Goal: Transaction & Acquisition: Purchase product/service

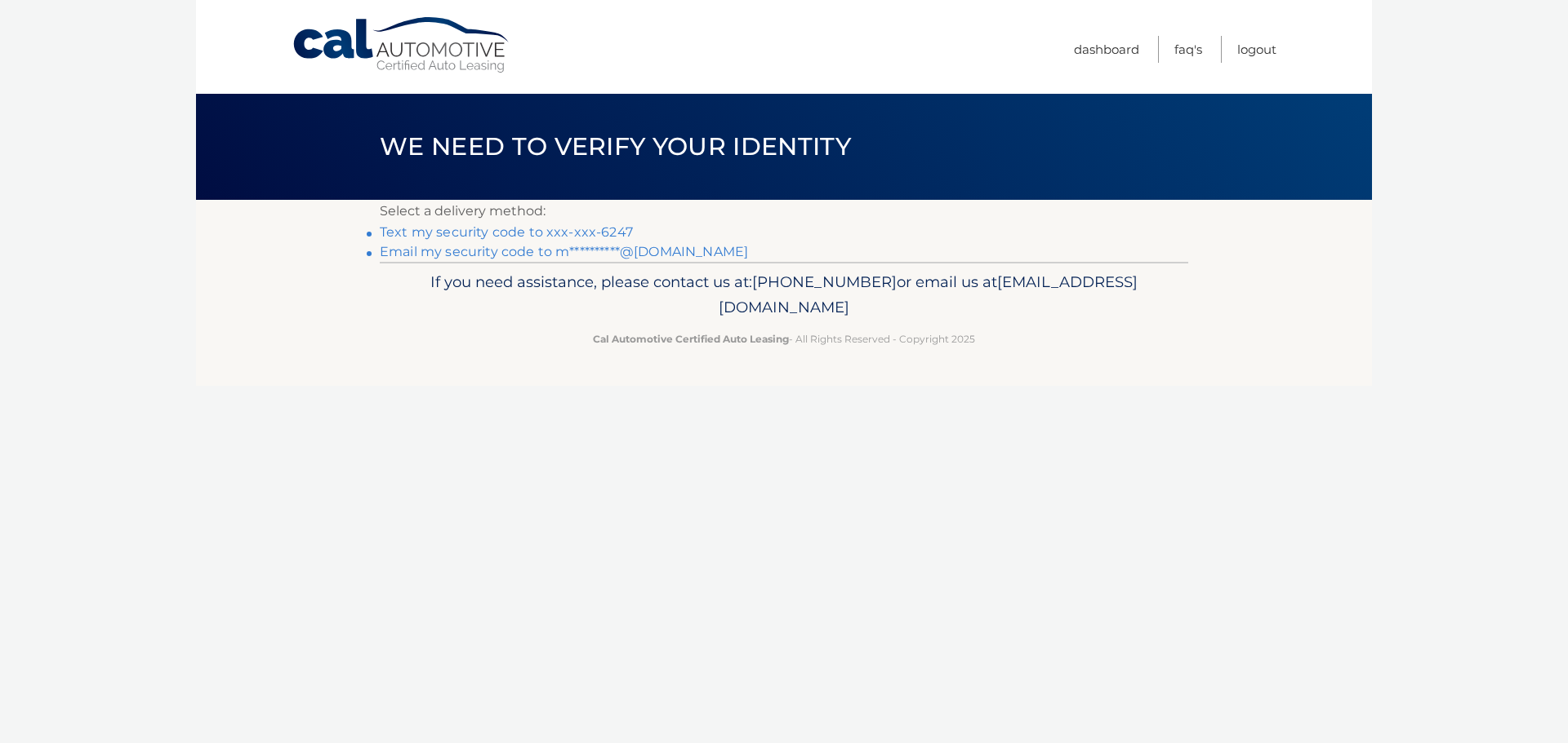
click at [564, 230] on link "Text my security code to xxx-xxx-6247" at bounding box center [506, 232] width 253 height 16
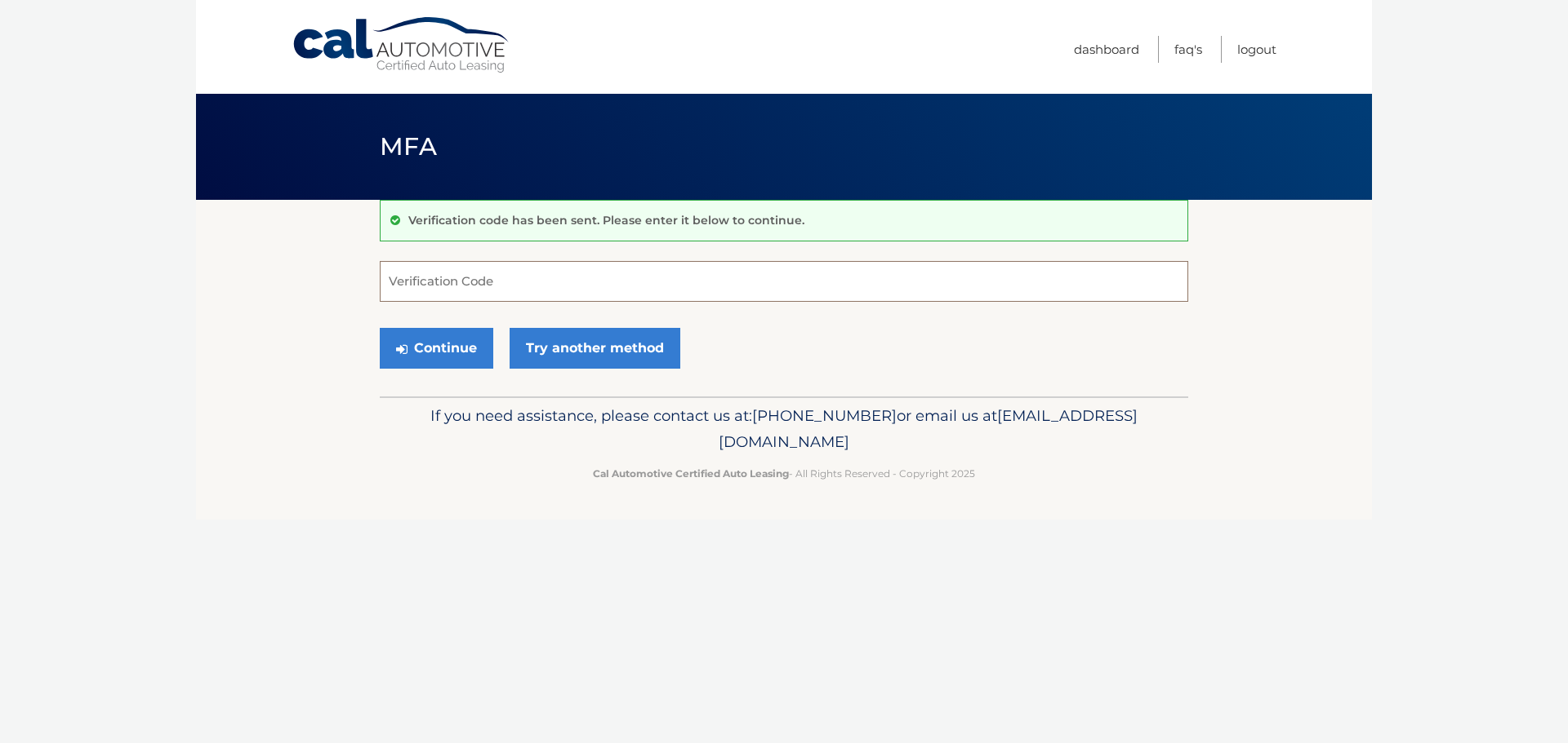
click at [635, 286] on input "Verification Code" at bounding box center [784, 281] width 808 height 41
click at [688, 292] on input "Verification Code" at bounding box center [784, 281] width 808 height 41
type input "424043"
click at [380, 328] on button "Continue" at bounding box center [436, 348] width 113 height 41
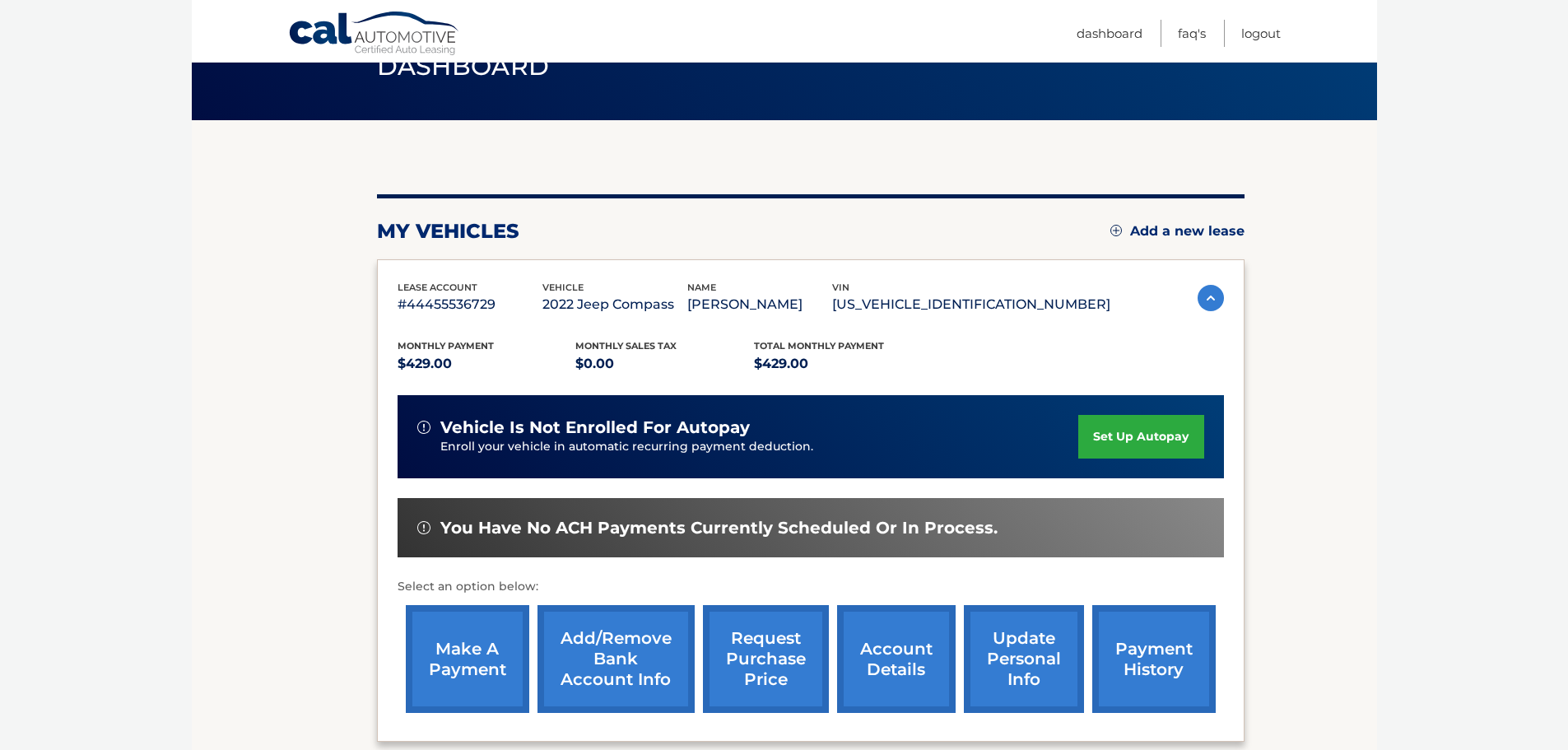
scroll to position [247, 0]
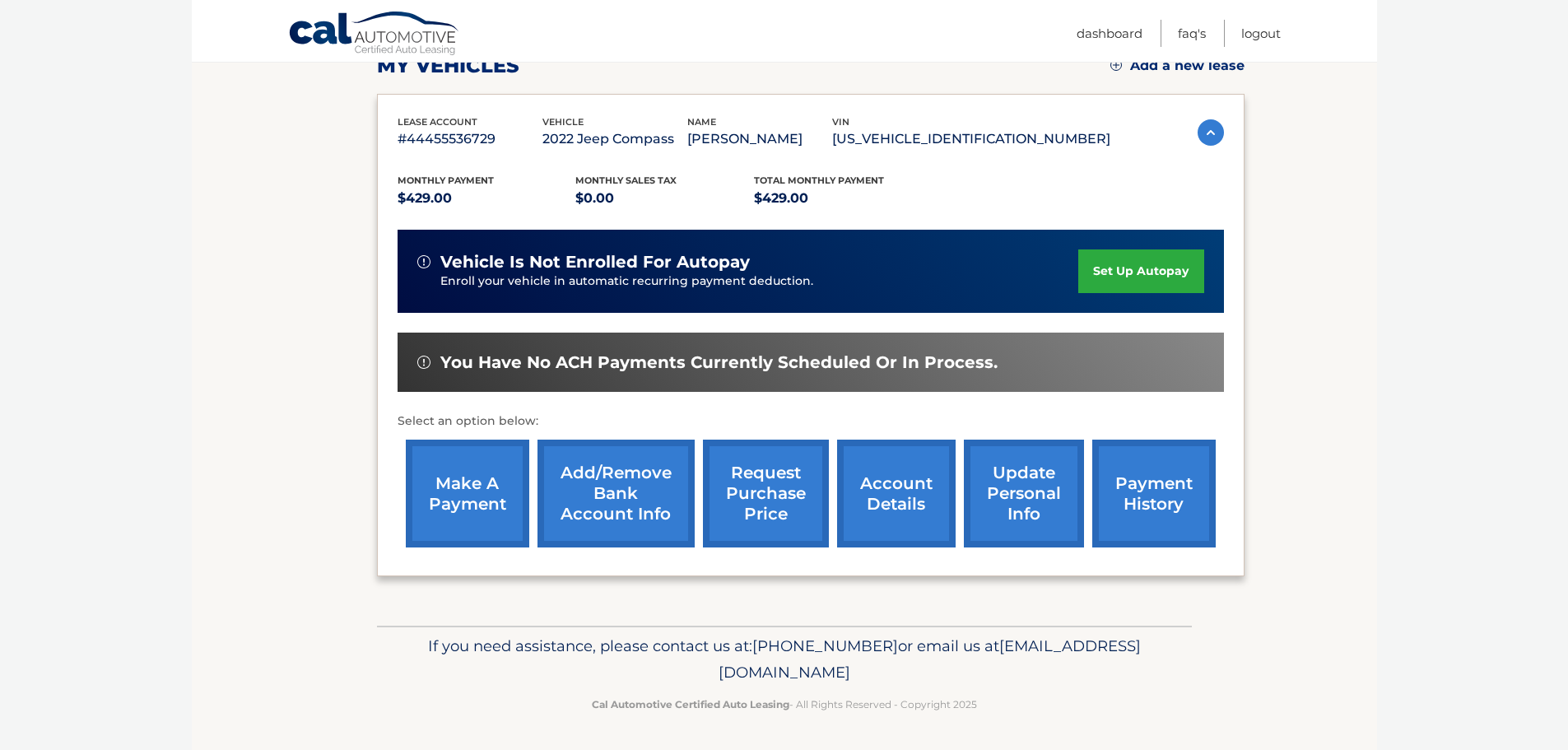
click at [489, 486] on link "make a payment" at bounding box center [468, 494] width 124 height 108
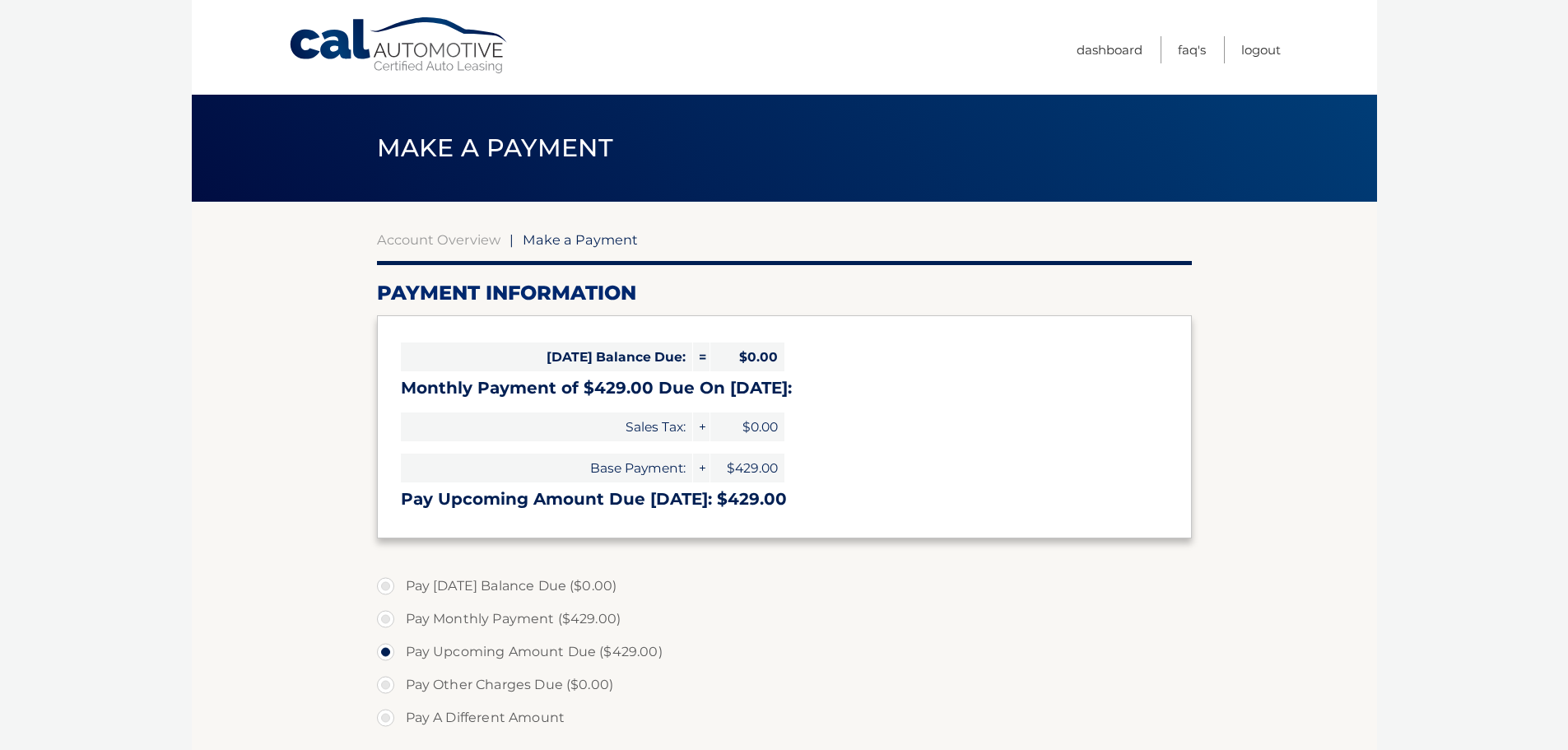
select select "YzhkZGQ2NTItZjA2NS00ZTE0LWFkNGUtZjIxYWM3MGMxODk5"
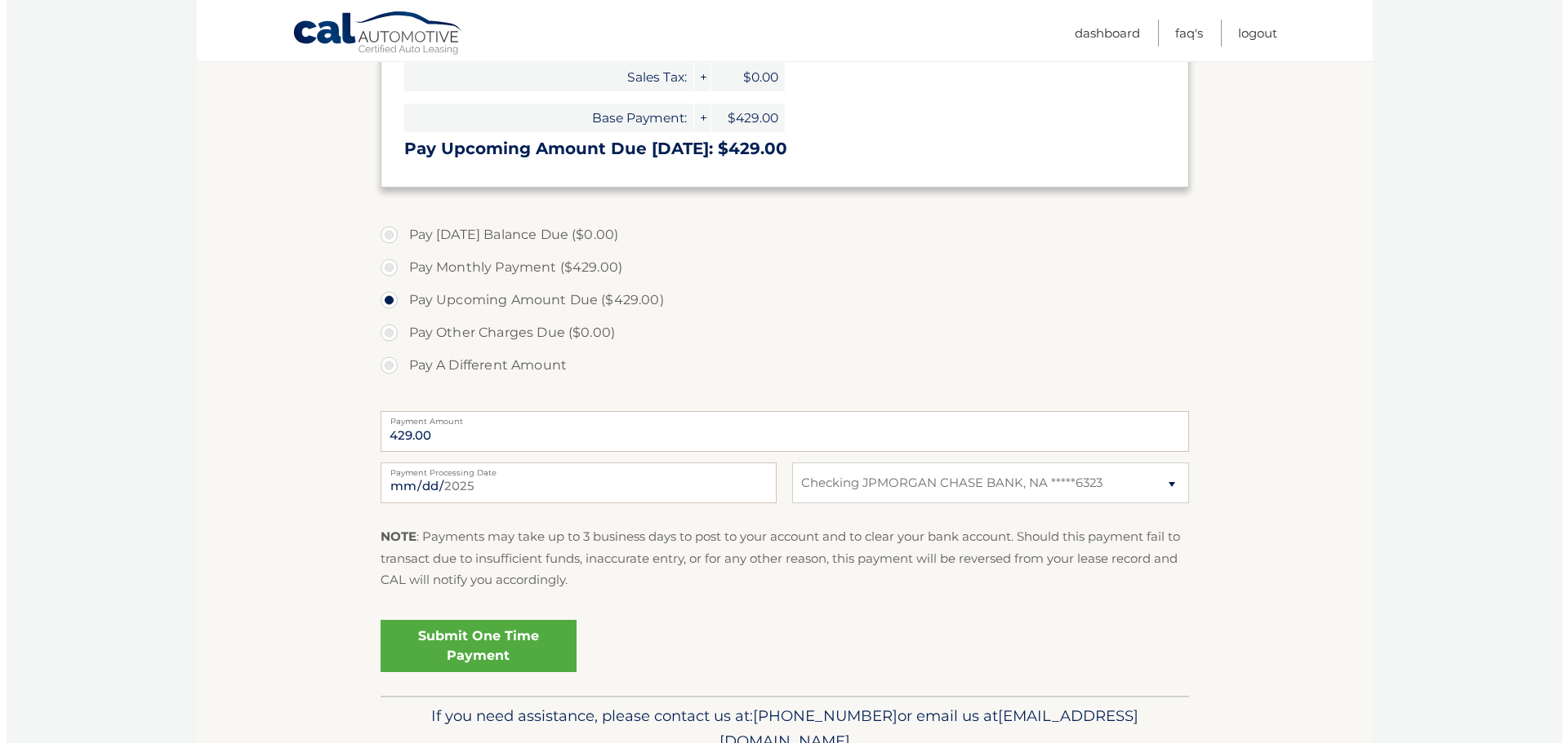
scroll to position [408, 0]
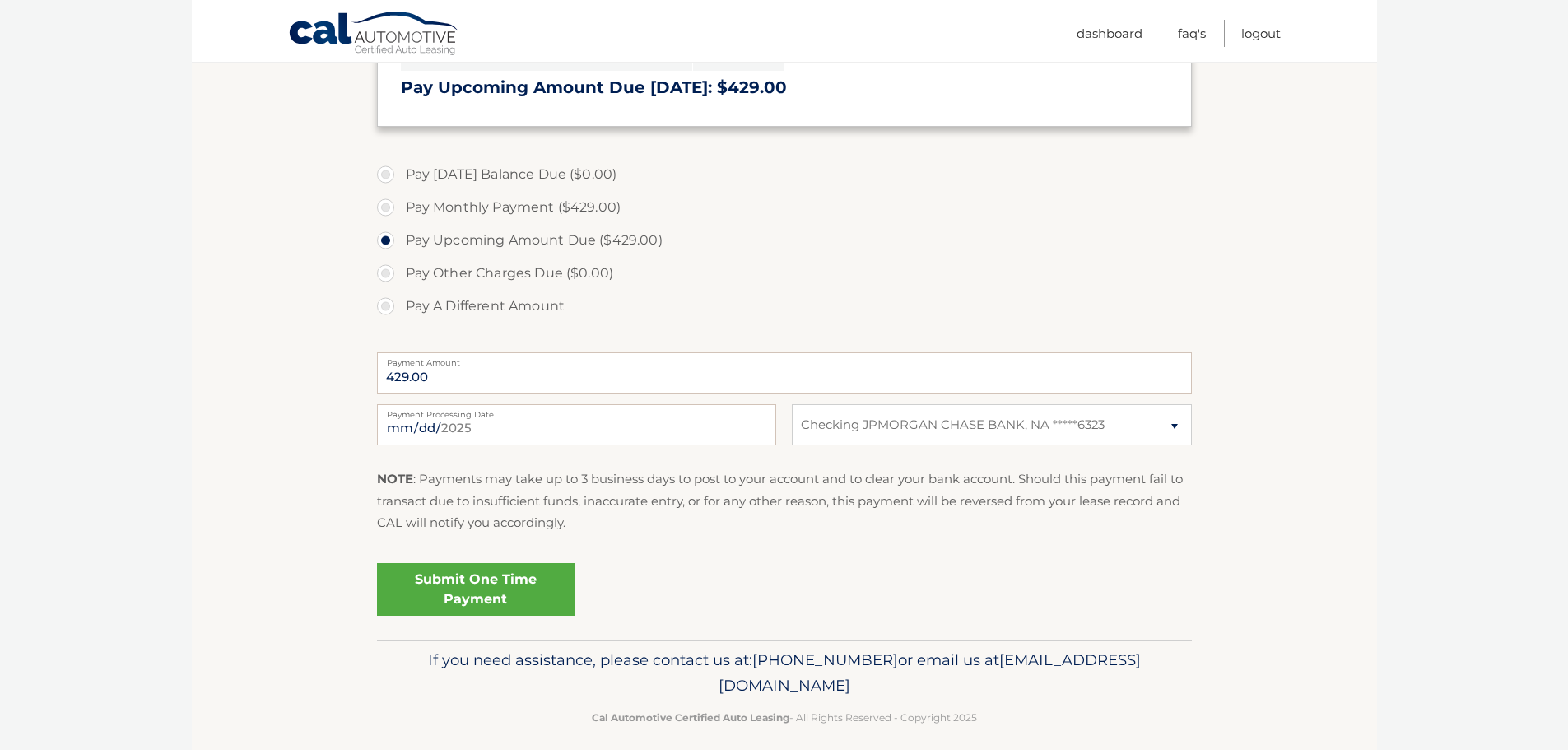
click at [488, 572] on link "Submit One Time Payment" at bounding box center [475, 590] width 198 height 53
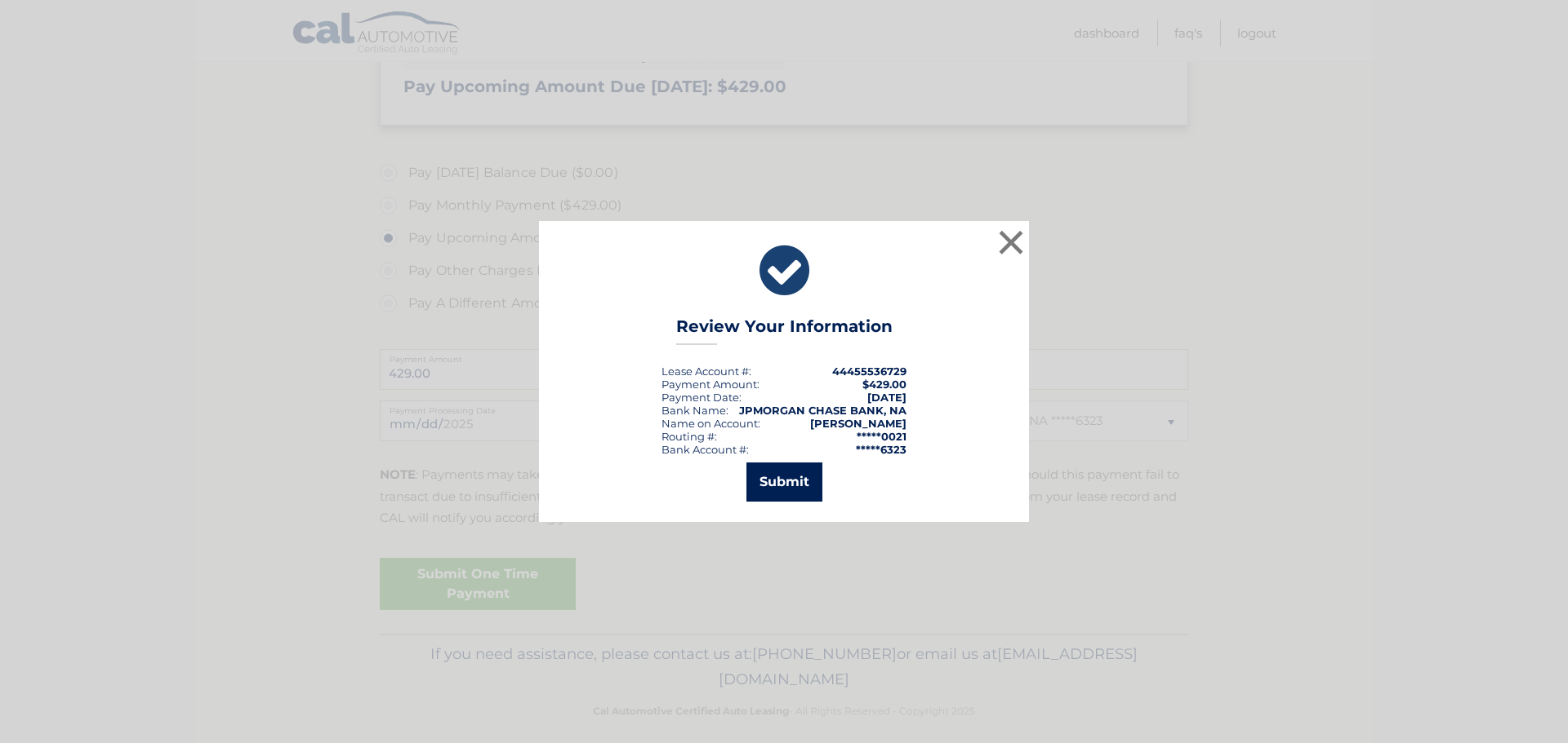
click at [795, 471] on button "Submit" at bounding box center [784, 482] width 76 height 39
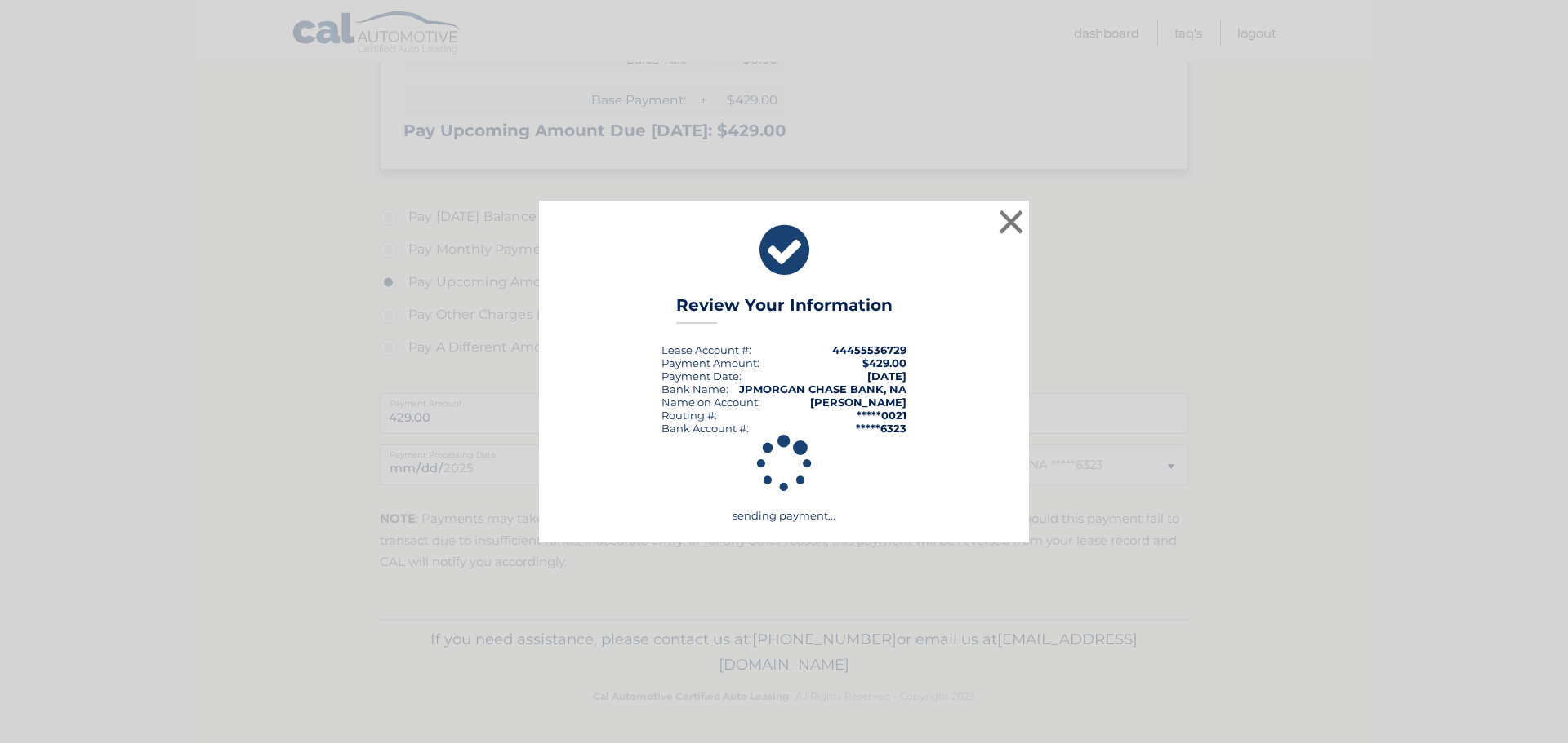
scroll to position [364, 0]
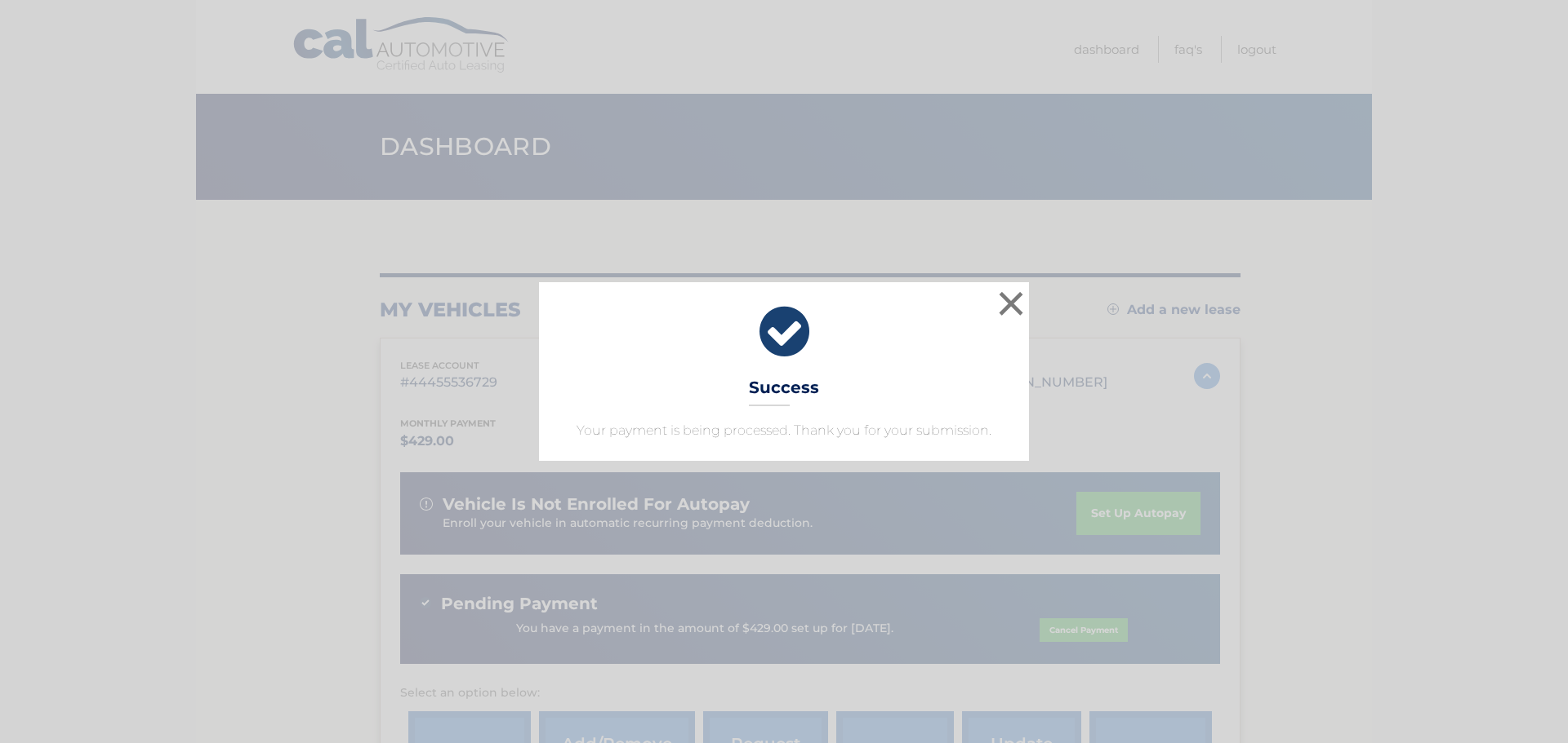
click at [973, 292] on div "× Success Your payment is being processed. Thank you for your submission." at bounding box center [783, 371] width 490 height 178
click at [1021, 306] on button "×" at bounding box center [1011, 304] width 33 height 33
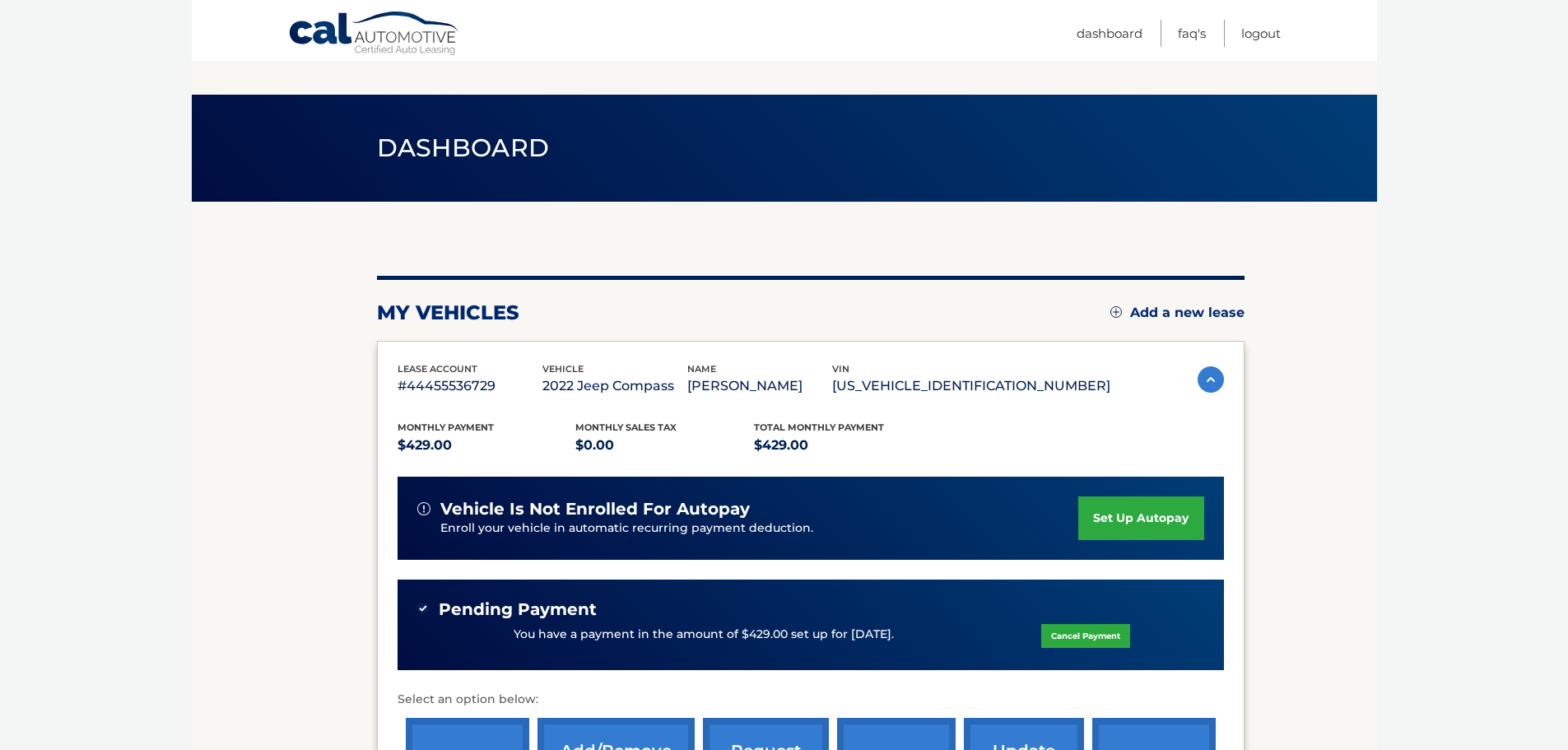
scroll to position [280, 0]
